Goal: Task Accomplishment & Management: Complete application form

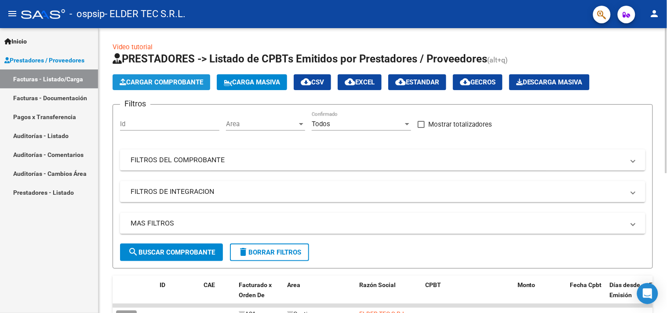
click at [155, 77] on button "Cargar Comprobante" at bounding box center [162, 82] width 98 height 16
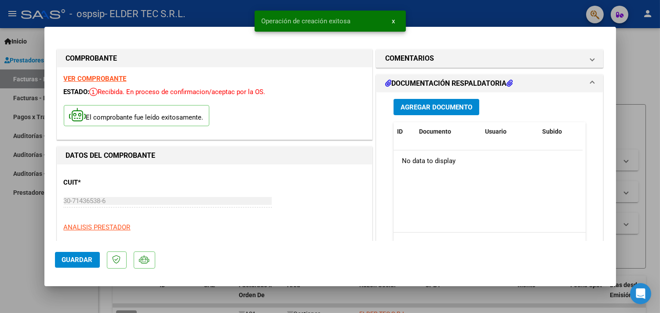
scroll to position [326, 0]
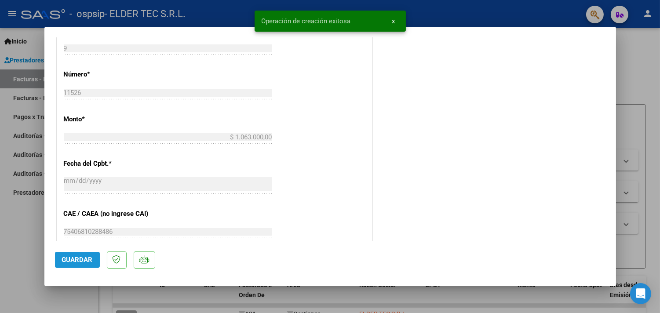
click at [80, 257] on span "Guardar" at bounding box center [77, 260] width 31 height 8
drag, startPoint x: 0, startPoint y: 264, endPoint x: 6, endPoint y: 255, distance: 10.5
click at [0, 264] on div at bounding box center [330, 156] width 660 height 313
type input "$ 0,00"
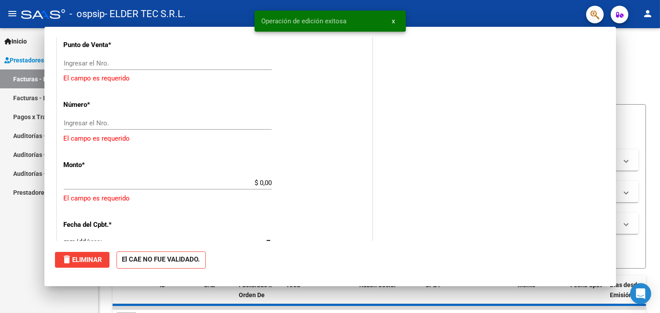
scroll to position [299, 0]
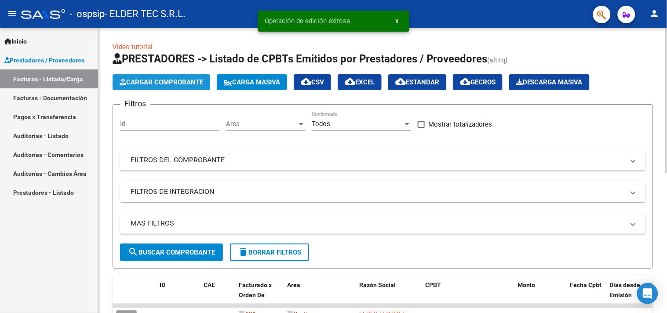
click at [148, 83] on span "Cargar Comprobante" at bounding box center [162, 82] width 84 height 8
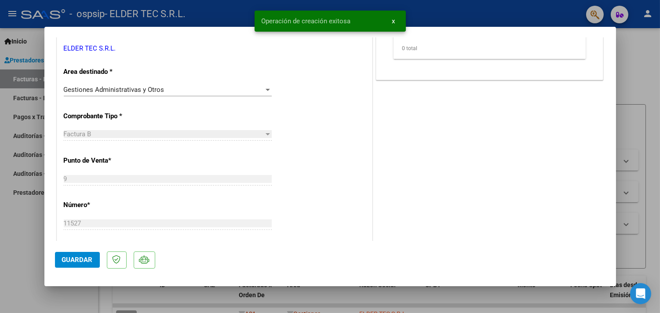
scroll to position [260, 0]
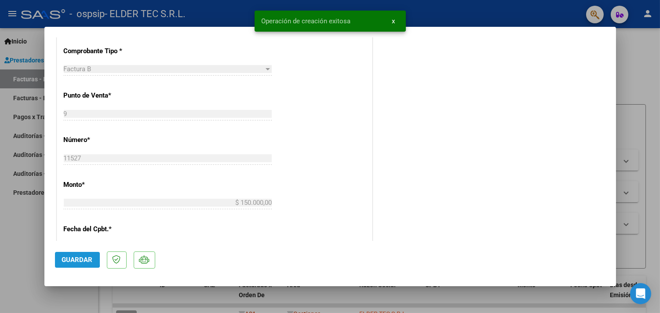
click at [62, 256] on span "Guardar" at bounding box center [77, 260] width 31 height 8
click at [18, 244] on div at bounding box center [330, 156] width 660 height 313
type input "$ 0,00"
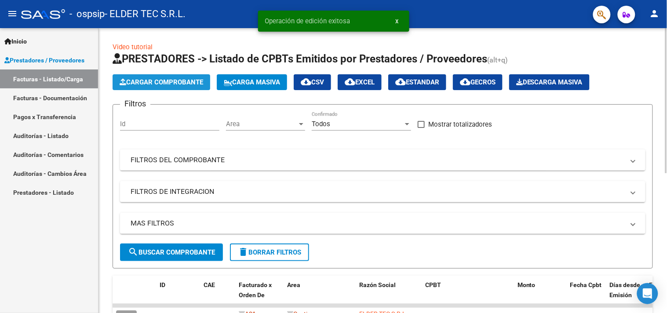
click at [154, 81] on span "Cargar Comprobante" at bounding box center [162, 82] width 84 height 8
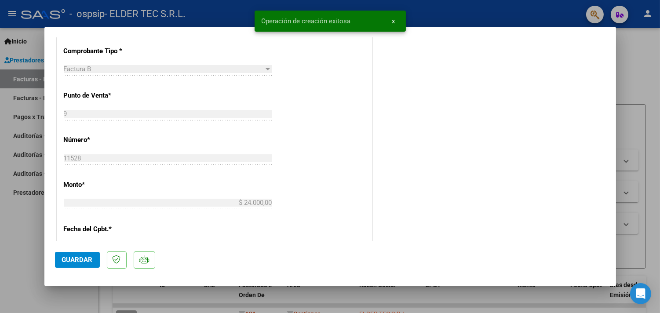
scroll to position [326, 0]
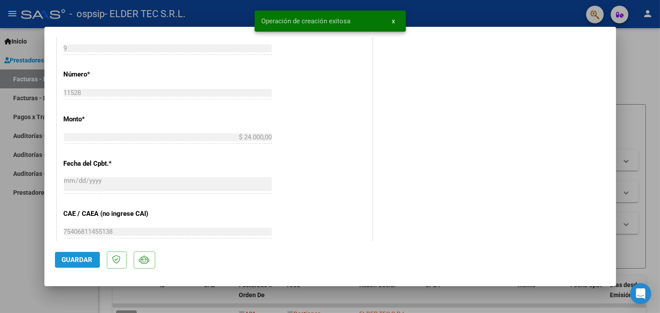
click at [95, 263] on button "Guardar" at bounding box center [77, 260] width 45 height 16
click at [42, 249] on div at bounding box center [330, 156] width 660 height 313
type input "$ 0,00"
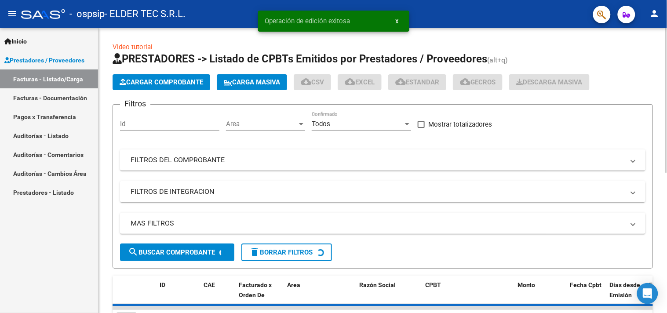
click at [155, 73] on app-list-header "PRESTADORES -> Listado de CPBTs Emitidos por Prestadores / Proveedores (alt+q) …" at bounding box center [383, 160] width 540 height 217
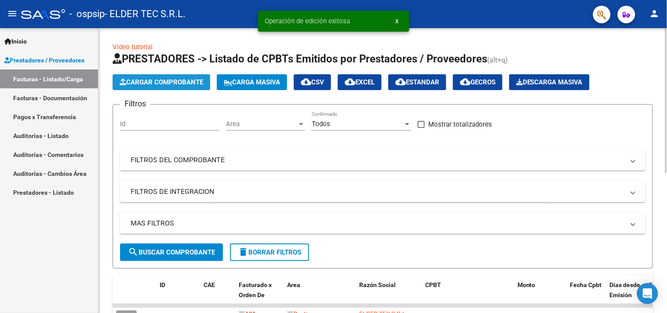
click at [152, 88] on button "Cargar Comprobante" at bounding box center [162, 82] width 98 height 16
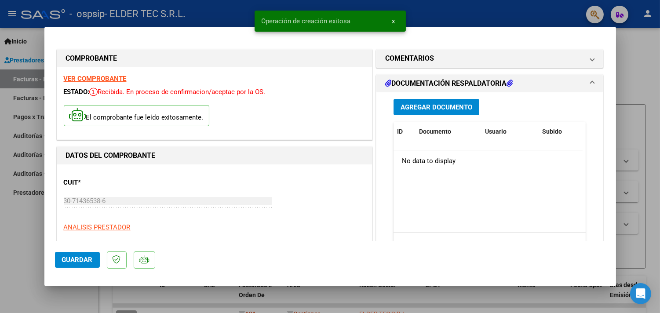
scroll to position [260, 0]
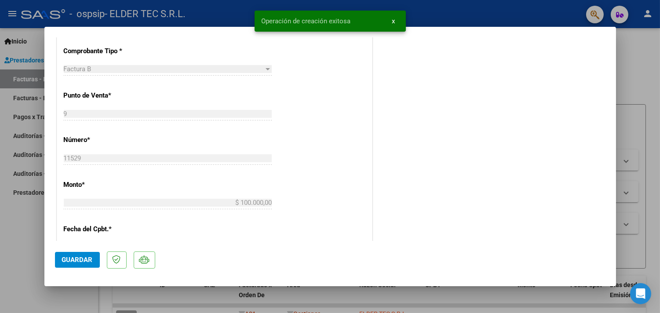
click at [84, 259] on span "Guardar" at bounding box center [77, 260] width 31 height 8
click at [33, 244] on div at bounding box center [330, 156] width 660 height 313
type input "$ 0,00"
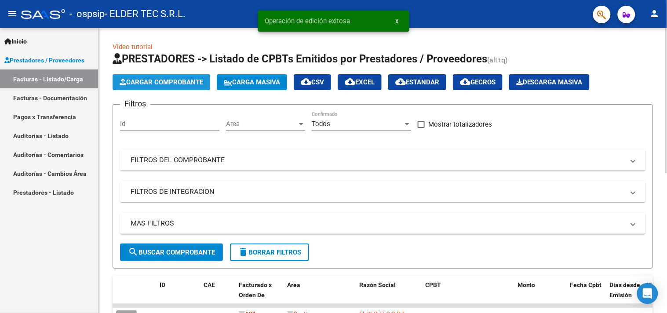
click at [146, 87] on button "Cargar Comprobante" at bounding box center [162, 82] width 98 height 16
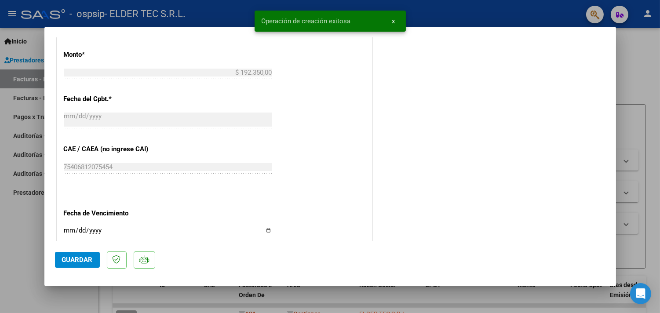
scroll to position [498, 0]
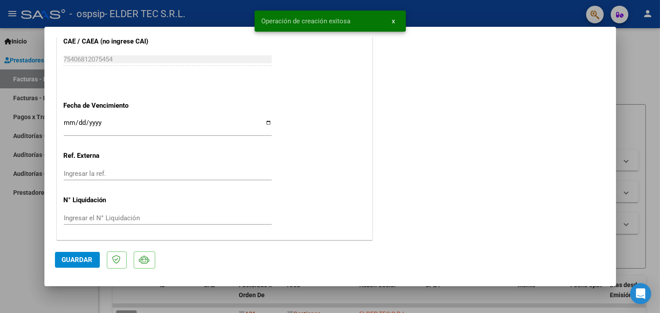
click at [82, 260] on span "Guardar" at bounding box center [77, 260] width 31 height 8
click at [0, 239] on div at bounding box center [330, 156] width 660 height 313
type input "$ 0,00"
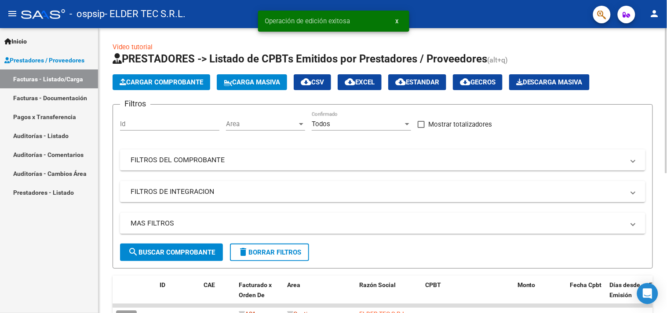
click at [165, 81] on span "Cargar Comprobante" at bounding box center [162, 82] width 84 height 8
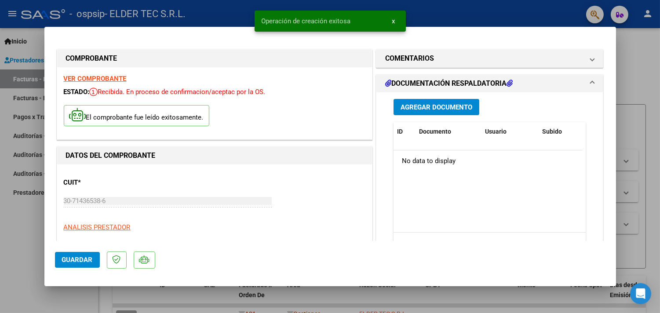
scroll to position [260, 0]
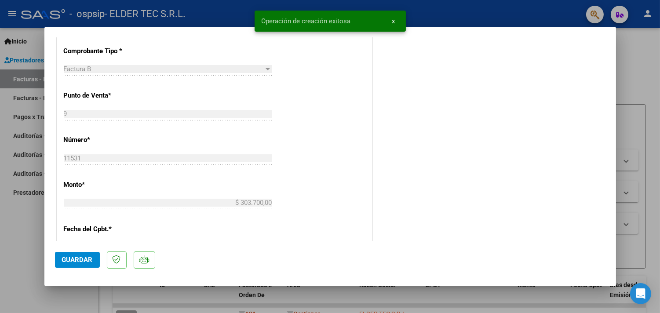
click at [85, 259] on span "Guardar" at bounding box center [77, 260] width 31 height 8
click at [21, 250] on div at bounding box center [330, 156] width 660 height 313
type input "$ 0,00"
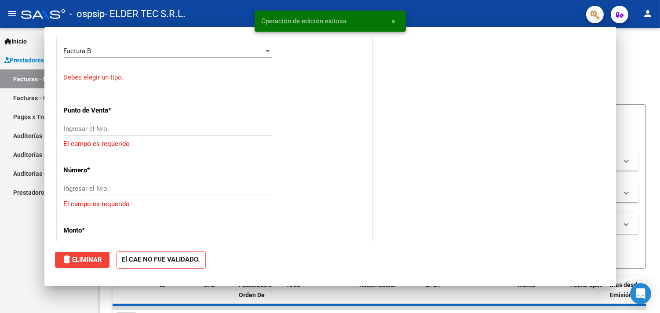
scroll to position [234, 0]
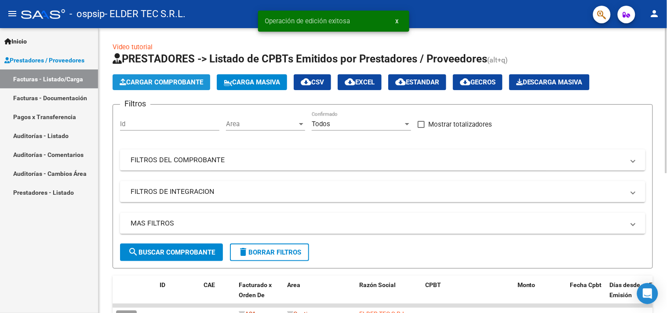
click at [145, 79] on span "Cargar Comprobante" at bounding box center [162, 82] width 84 height 8
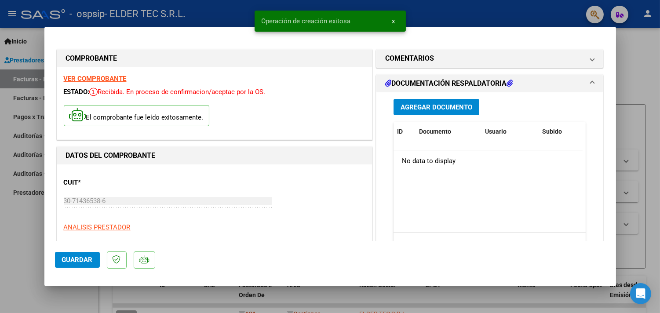
click at [76, 264] on span "Guardar" at bounding box center [77, 260] width 31 height 8
click at [7, 264] on div at bounding box center [330, 156] width 660 height 313
type input "$ 0,00"
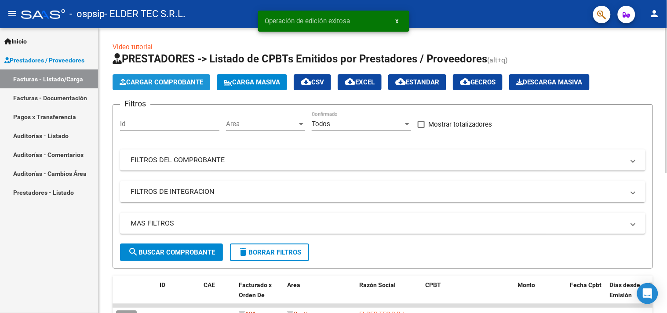
click at [176, 85] on span "Cargar Comprobante" at bounding box center [162, 82] width 84 height 8
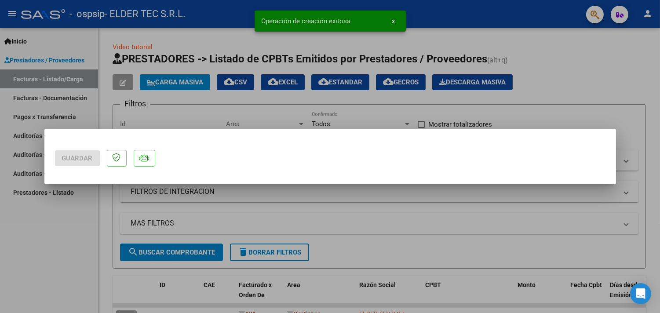
scroll to position [0, 0]
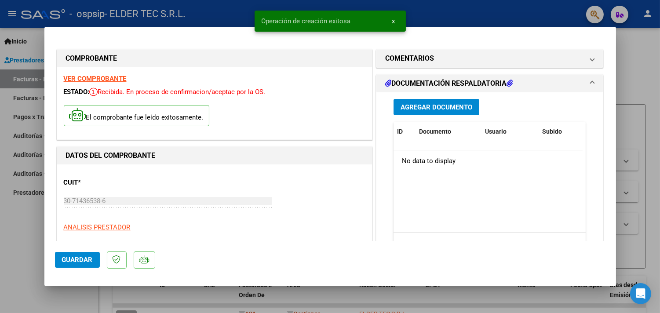
click at [83, 259] on span "Guardar" at bounding box center [77, 260] width 31 height 8
click at [14, 253] on div at bounding box center [330, 156] width 660 height 313
type input "$ 0,00"
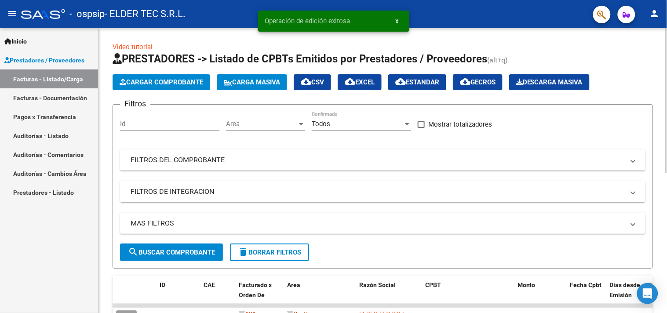
click at [147, 81] on span "Cargar Comprobante" at bounding box center [162, 82] width 84 height 8
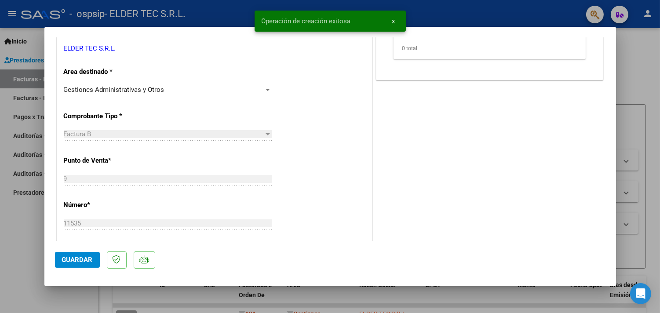
scroll to position [260, 0]
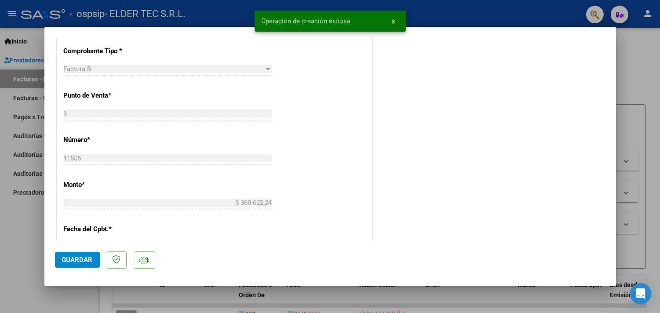
click at [84, 266] on button "Guardar" at bounding box center [77, 260] width 45 height 16
click at [0, 275] on div at bounding box center [330, 156] width 660 height 313
type input "$ 0,00"
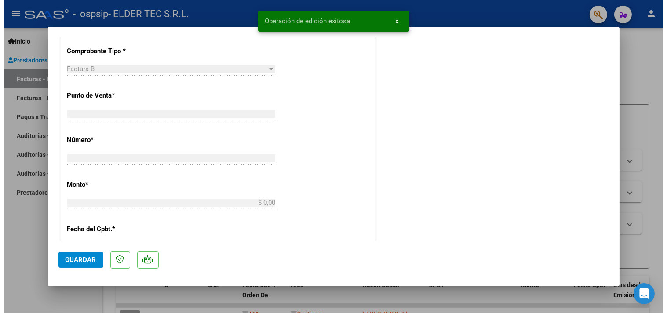
scroll to position [234, 0]
